Goal: Find specific page/section: Find specific page/section

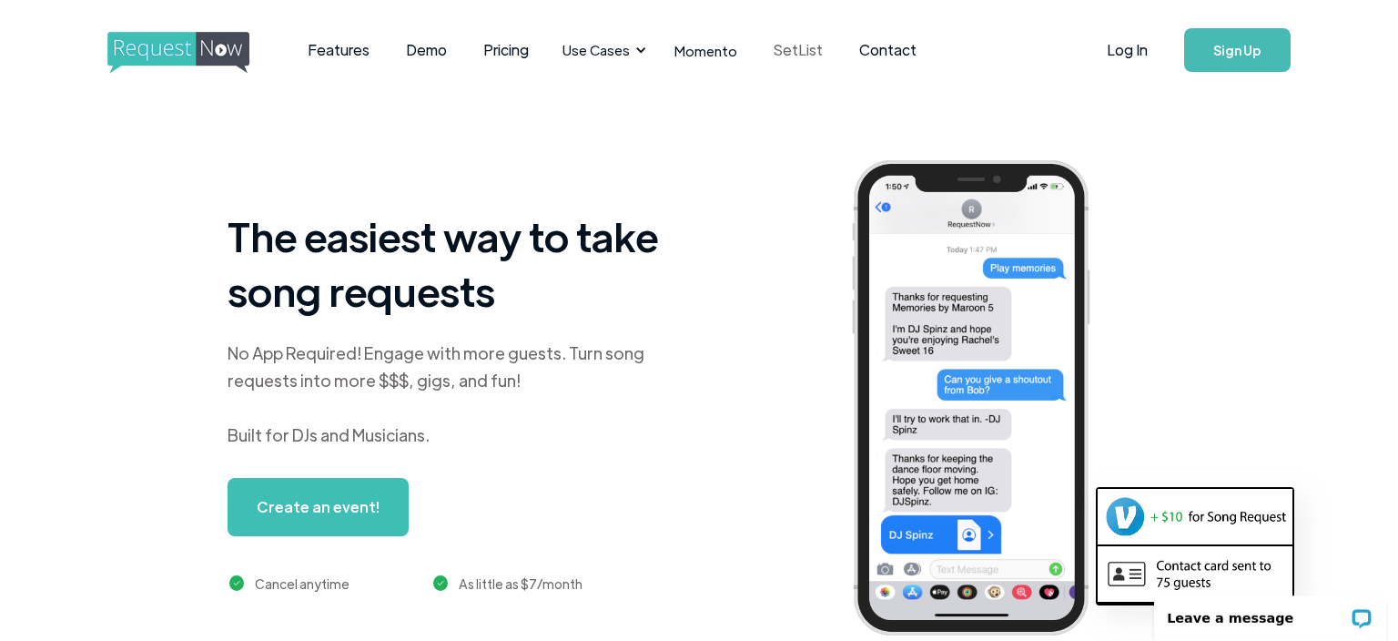
click at [806, 52] on link "SetList" at bounding box center [798, 50] width 86 height 56
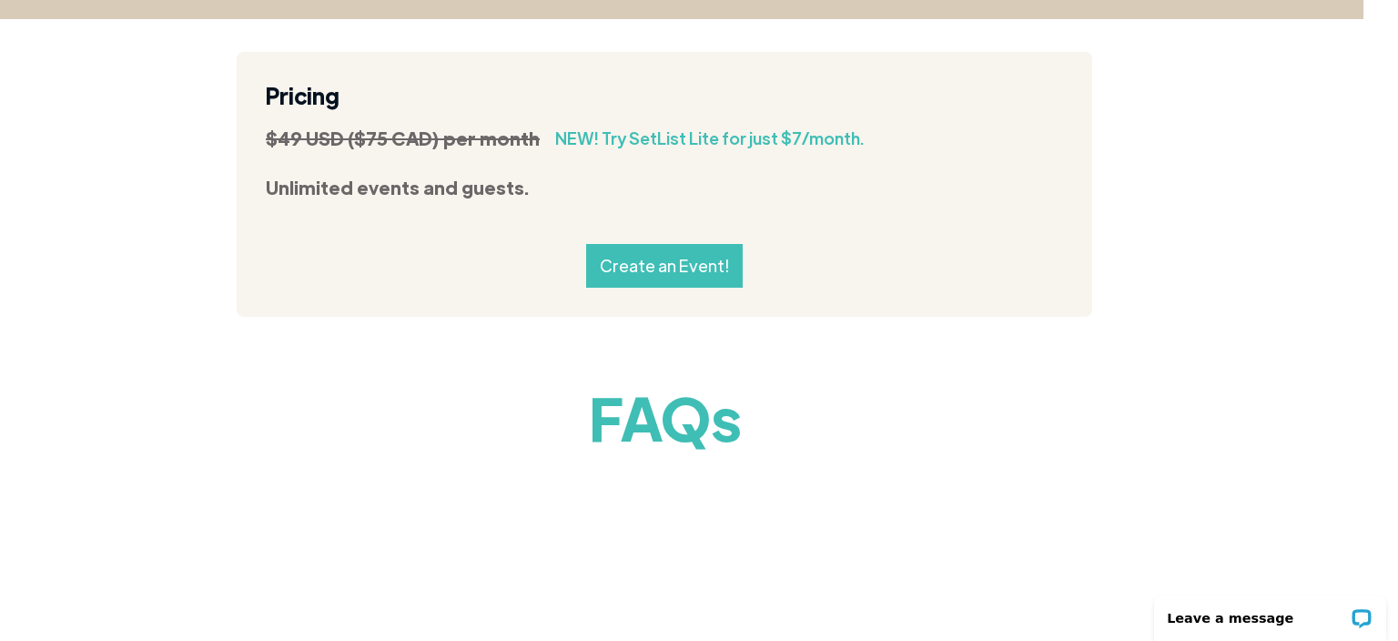
scroll to position [2150, 35]
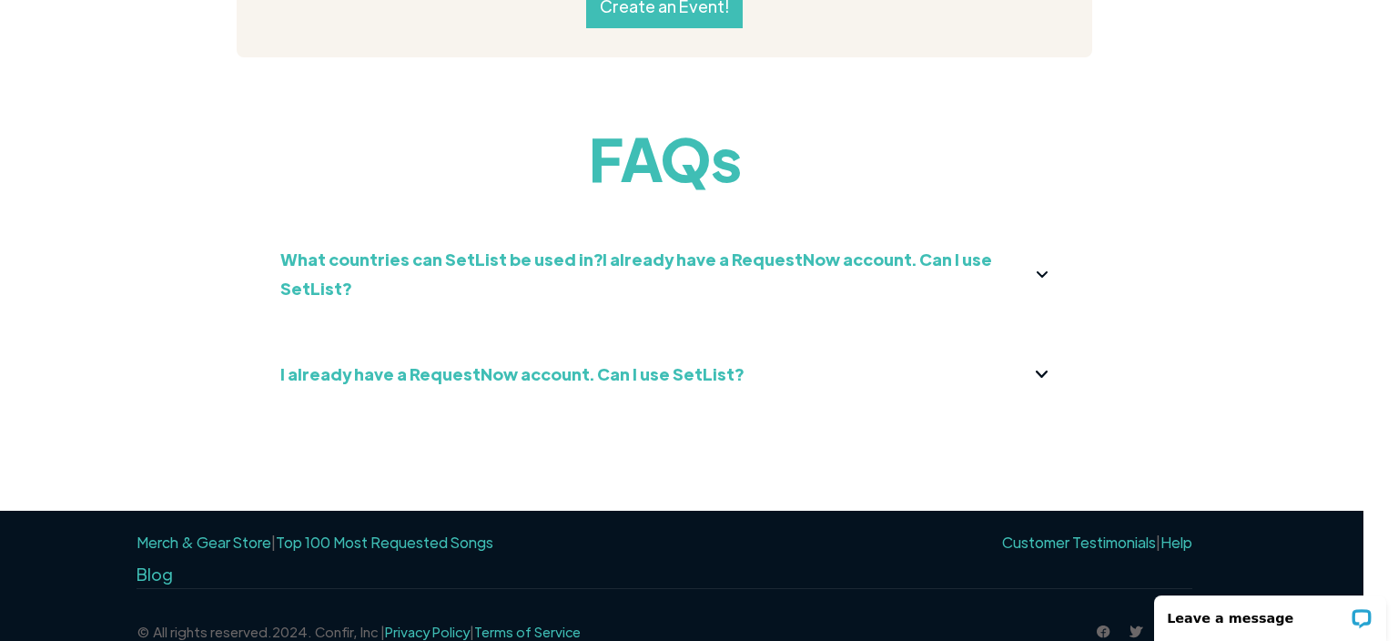
click at [353, 532] on link "Top 100 Most Requested Songs" at bounding box center [385, 541] width 218 height 19
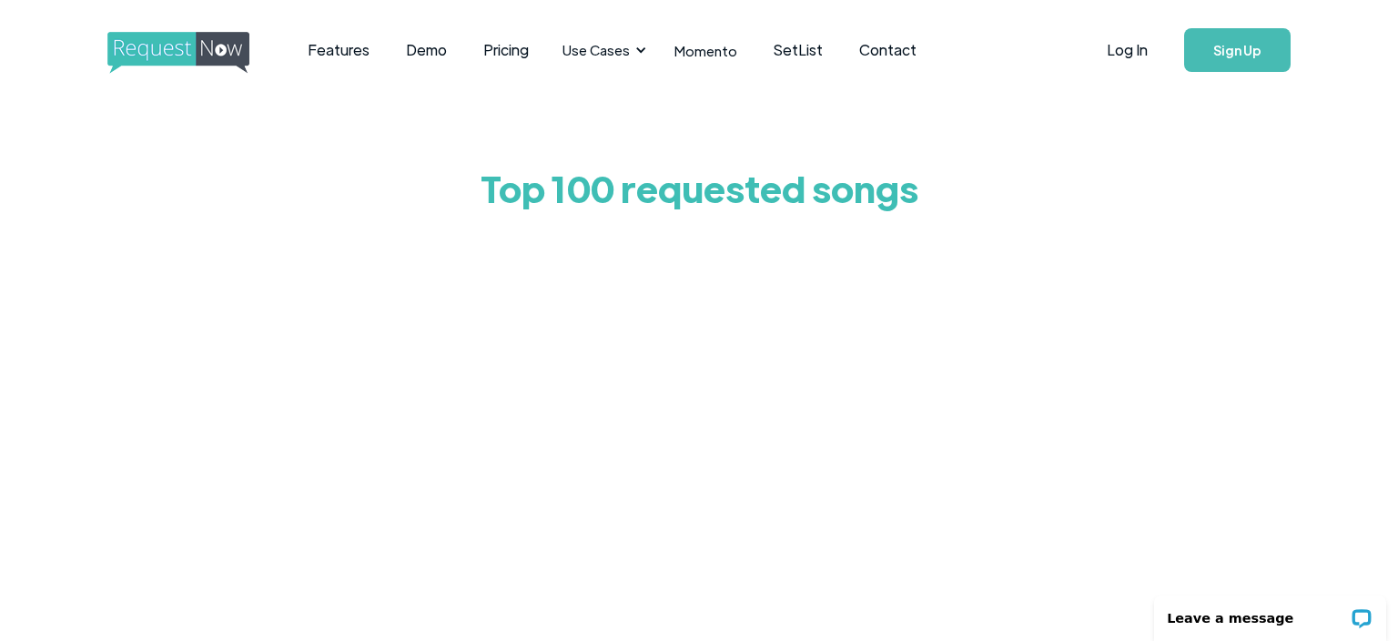
click at [127, 334] on div "Top 100 requested songs" at bounding box center [699, 526] width 1398 height 852
